Goal: Information Seeking & Learning: Learn about a topic

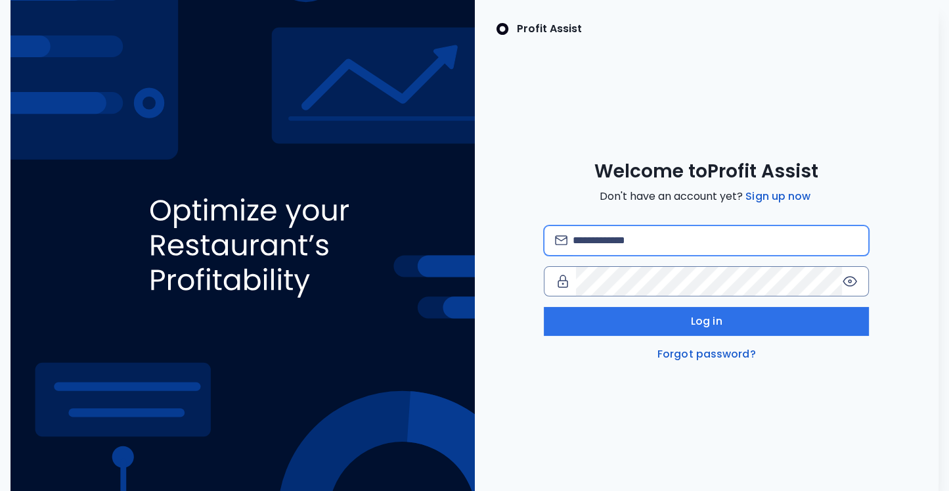
click at [608, 235] on input "email" at bounding box center [715, 240] width 285 height 29
type input "**********"
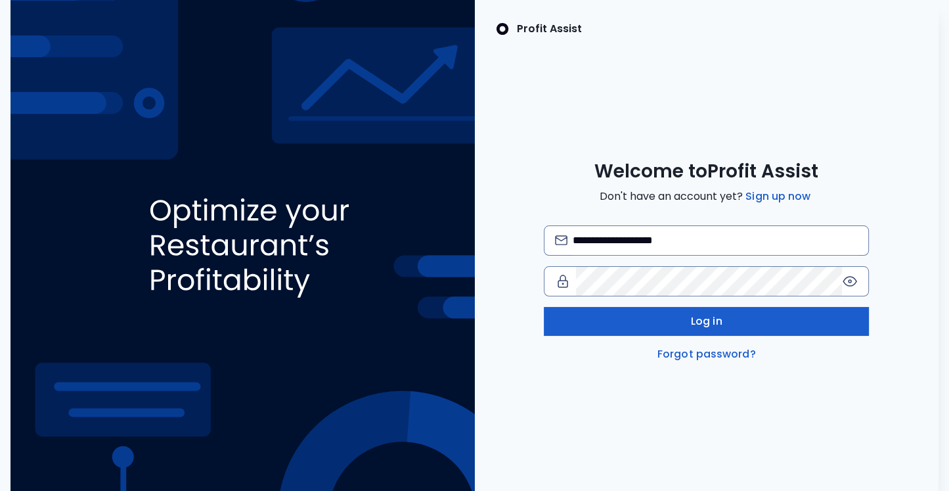
click at [662, 311] on button "Log in" at bounding box center [706, 321] width 325 height 29
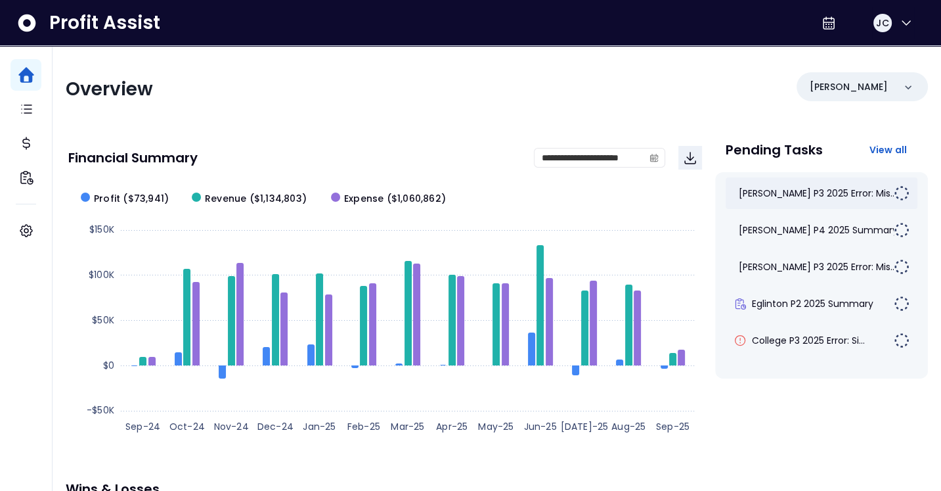
click at [775, 185] on div "[PERSON_NAME] P3 2025 Error: Mis..." at bounding box center [822, 193] width 192 height 32
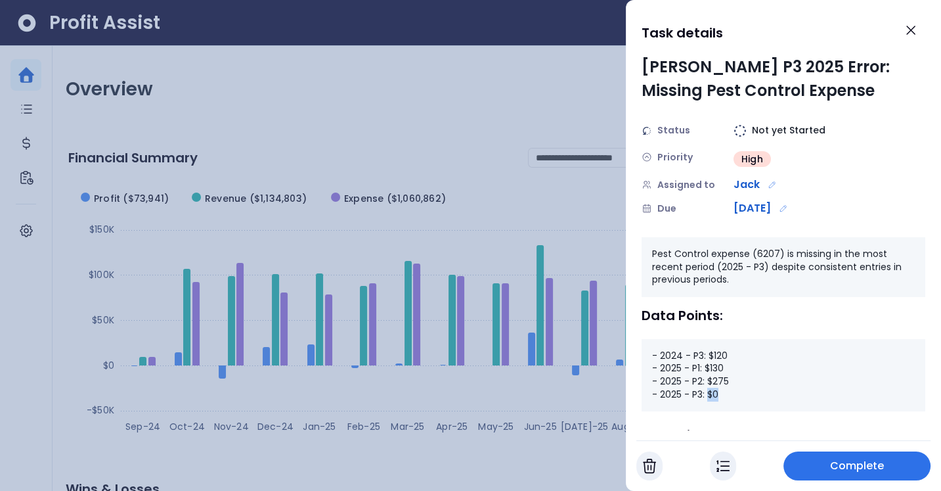
drag, startPoint x: 720, startPoint y: 394, endPoint x: 705, endPoint y: 393, distance: 15.1
click at [705, 393] on div "- 2024 - P3: $120 - 2025 - P1: $130 - 2025 - P2: $275 - 2025 - P3: $0" at bounding box center [784, 375] width 284 height 72
click at [909, 36] on icon "Close" at bounding box center [911, 30] width 16 height 16
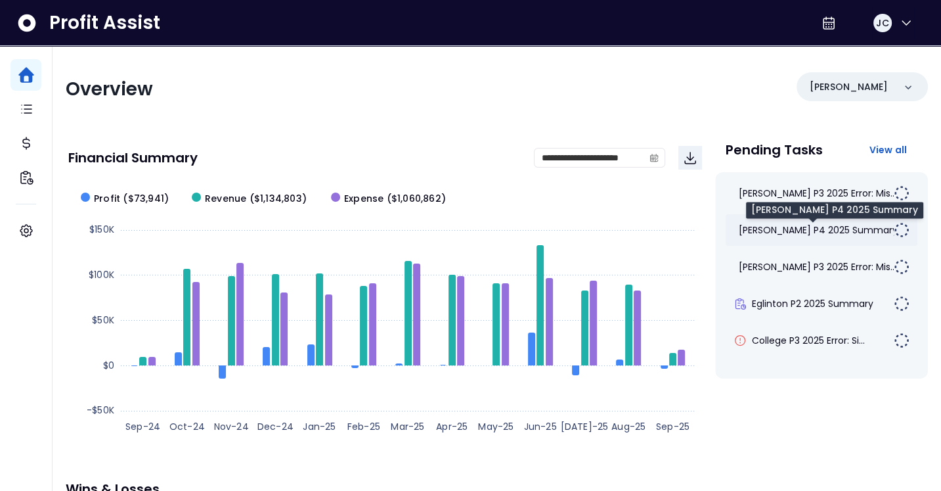
click at [769, 227] on span "[PERSON_NAME] P4 2025 Summary" at bounding box center [818, 229] width 159 height 13
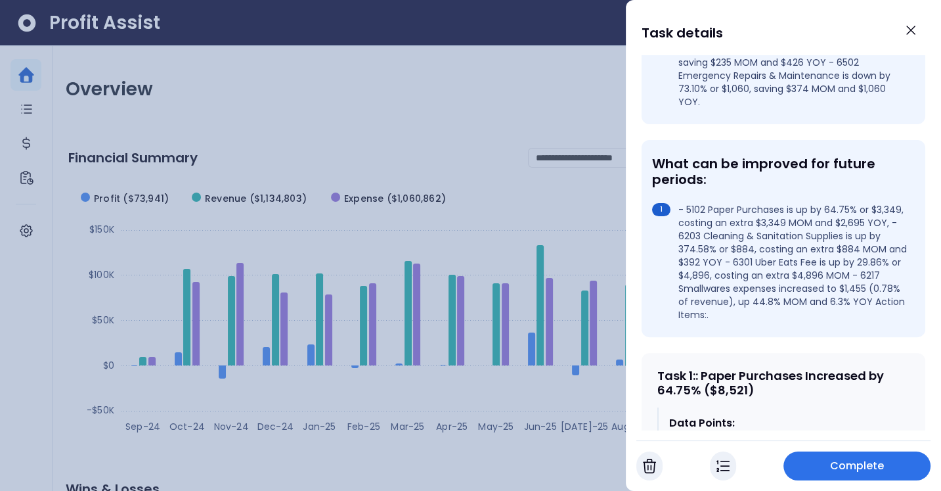
scroll to position [322, 0]
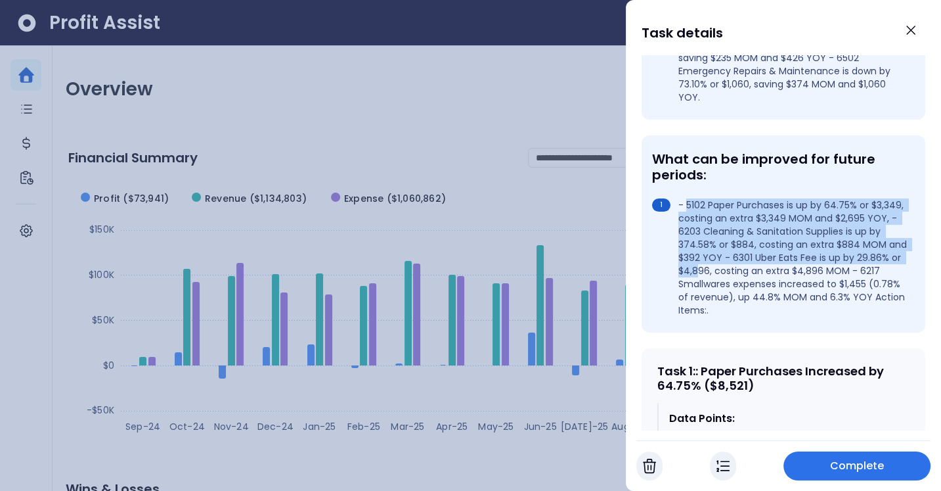
drag, startPoint x: 688, startPoint y: 181, endPoint x: 744, endPoint y: 243, distance: 83.2
click at [744, 243] on li "- 5102 Paper Purchases is up by 64.75% or $3,349, costing an extra $3,349 MOM a…" at bounding box center [780, 257] width 257 height 118
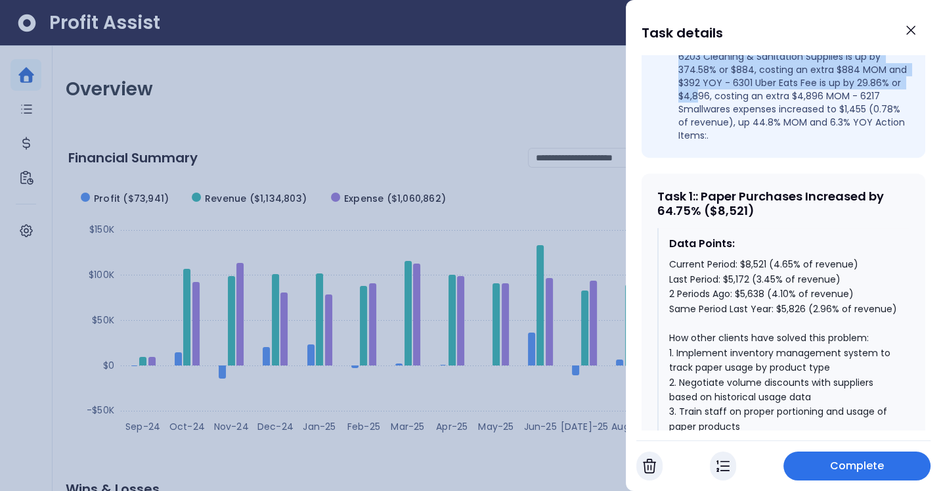
scroll to position [500, 0]
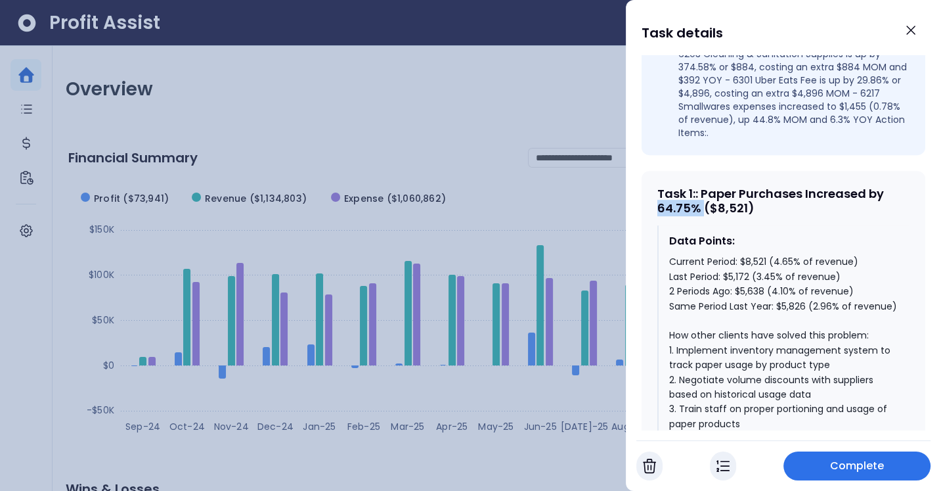
drag, startPoint x: 701, startPoint y: 183, endPoint x: 657, endPoint y: 184, distance: 44.0
click at [660, 186] on div "Task 1 : : Paper Purchases Increased by 64.75% ($8,521)" at bounding box center [783, 200] width 252 height 28
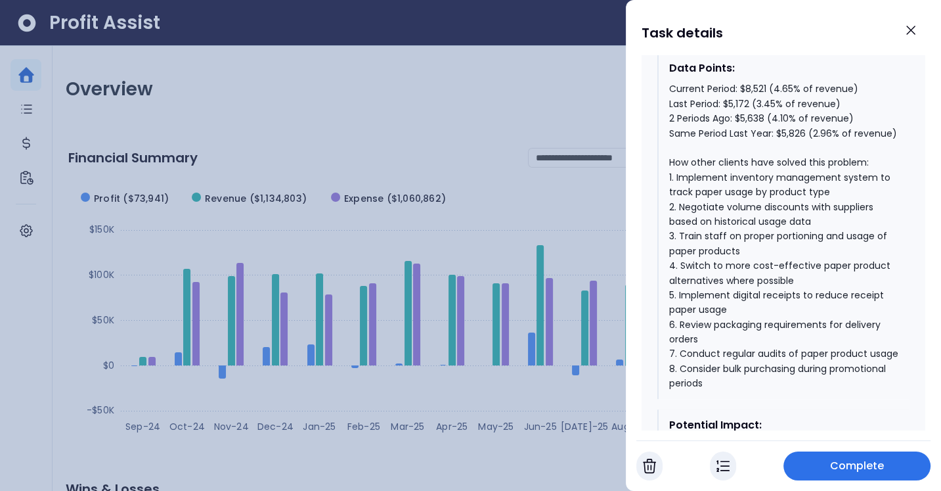
scroll to position [686, 0]
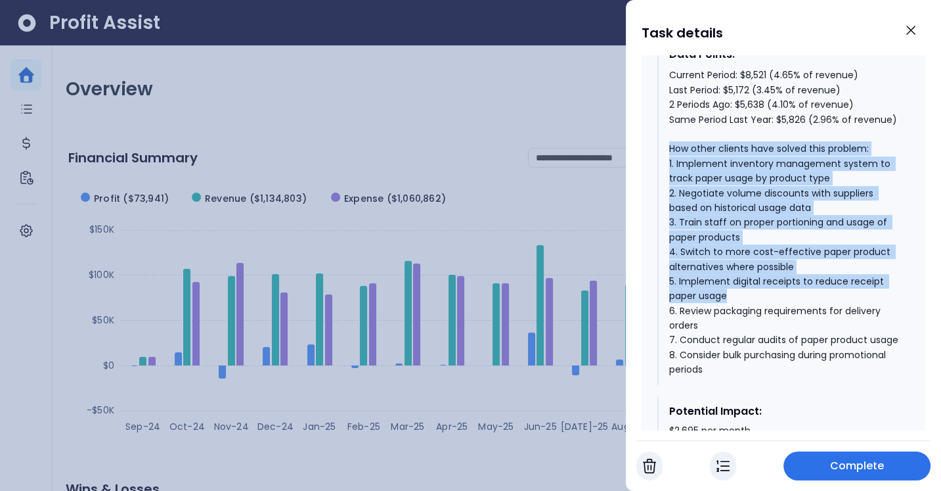
drag, startPoint x: 670, startPoint y: 141, endPoint x: 743, endPoint y: 281, distance: 157.7
click at [743, 281] on div "Current Period: $8,521 (4.65% of revenue) Last Period: $5,172 (3.45% of revenue…" at bounding box center [784, 222] width 230 height 309
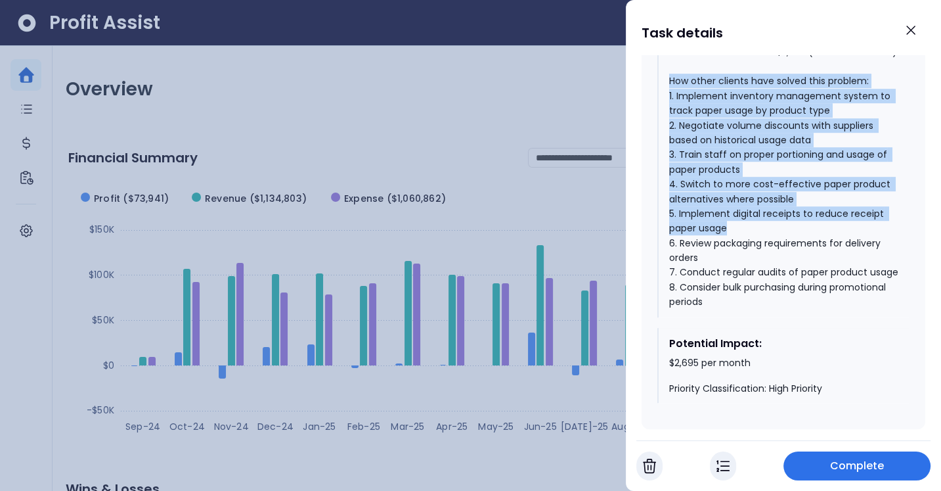
scroll to position [754, 0]
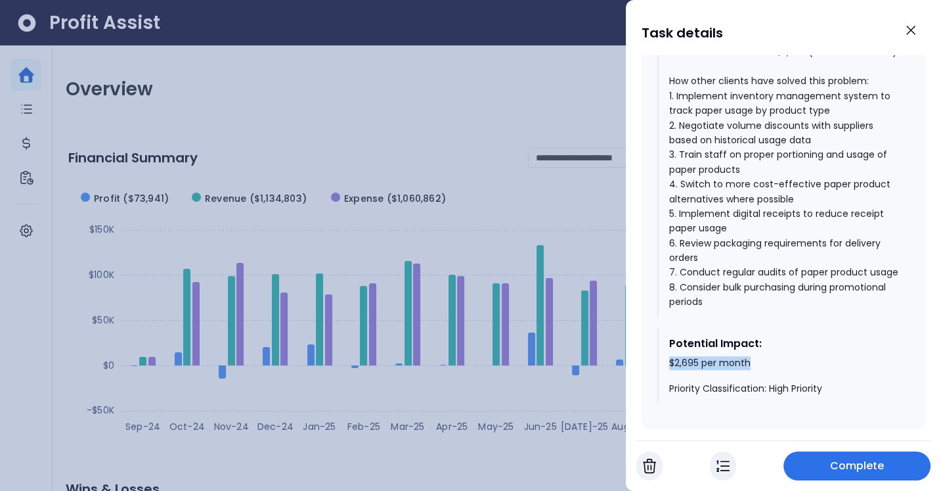
drag, startPoint x: 756, startPoint y: 366, endPoint x: 665, endPoint y: 368, distance: 91.9
click at [667, 368] on div "Potential Impact: $2,695 per month Priority Classification: High Priority" at bounding box center [783, 366] width 252 height 76
click at [910, 28] on icon "Close" at bounding box center [911, 30] width 16 height 16
